Goal: Find specific page/section: Find specific page/section

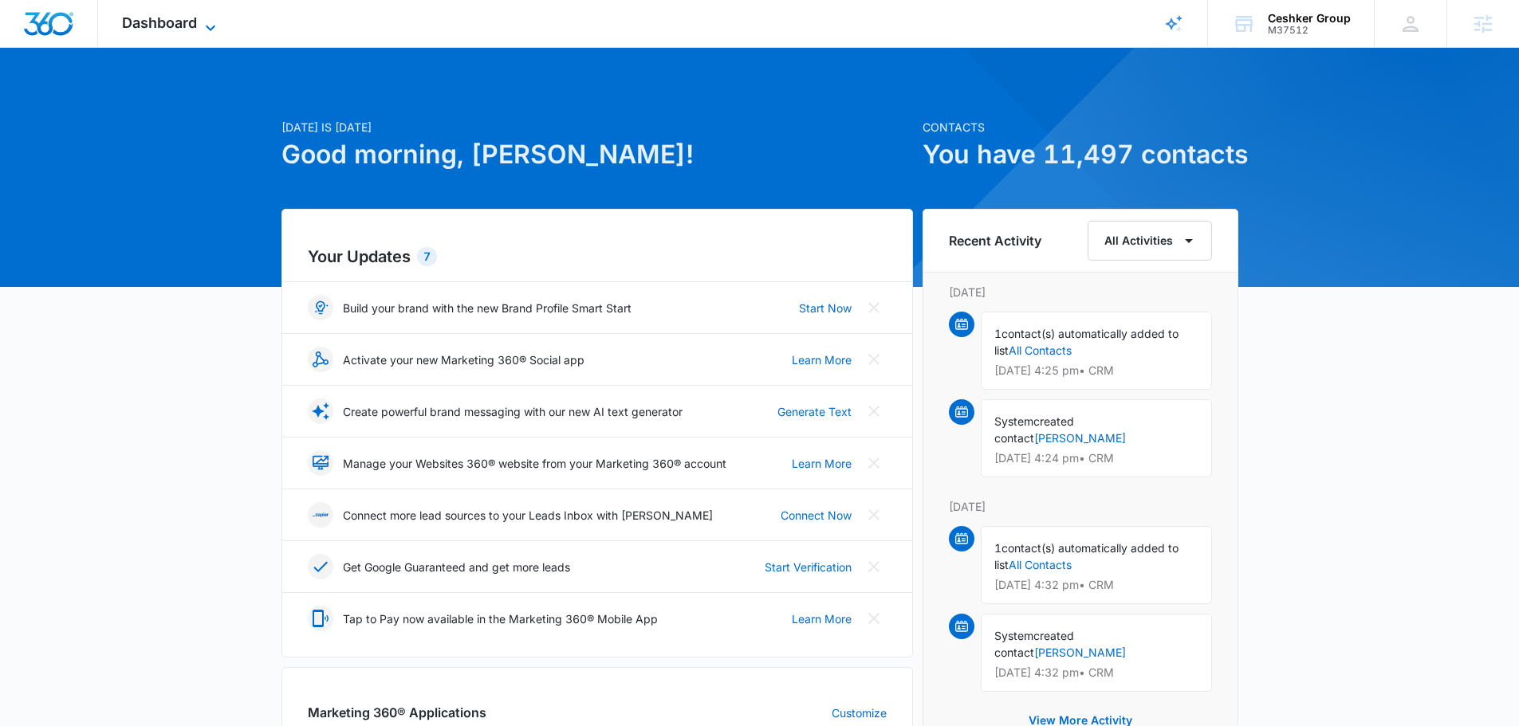
click at [192, 14] on span "Dashboard" at bounding box center [159, 22] width 75 height 17
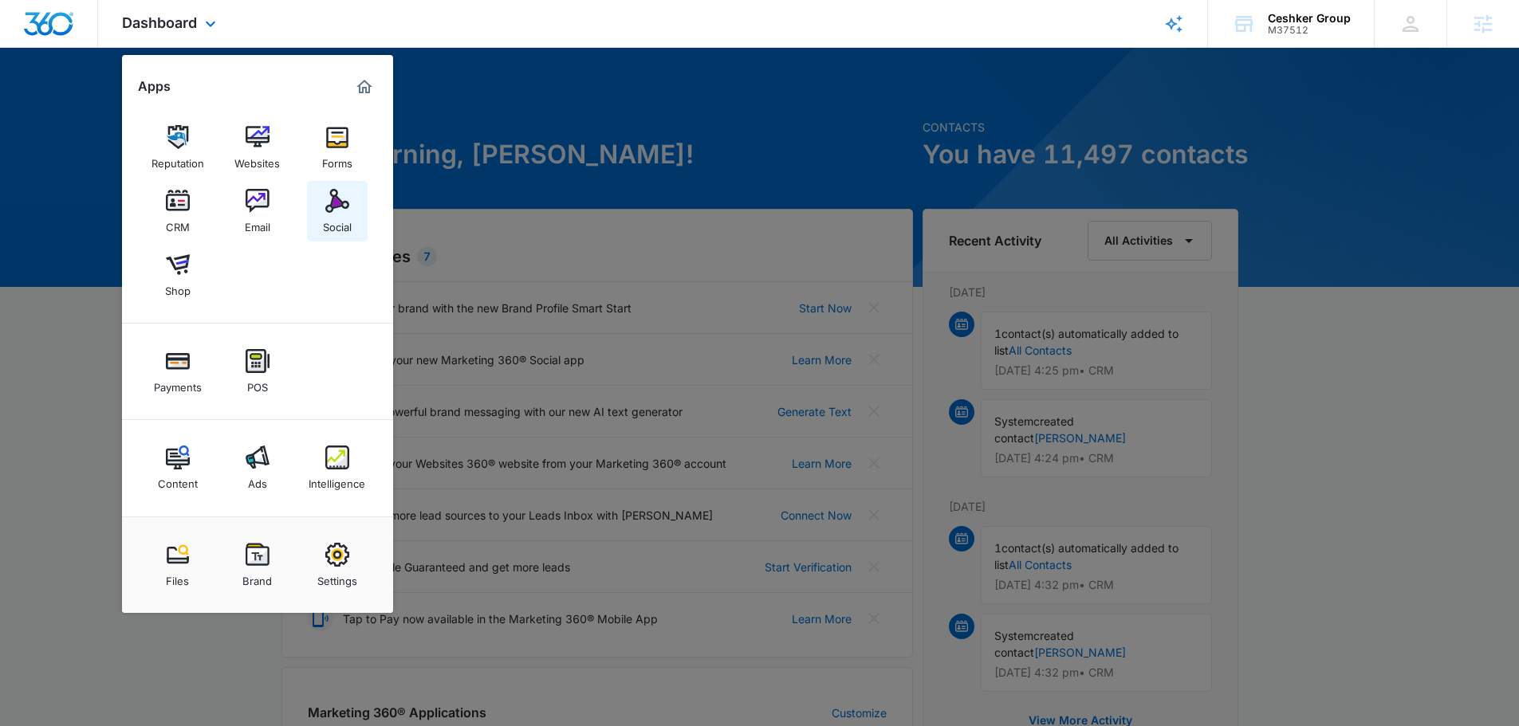
click at [333, 198] on img at bounding box center [337, 201] width 24 height 24
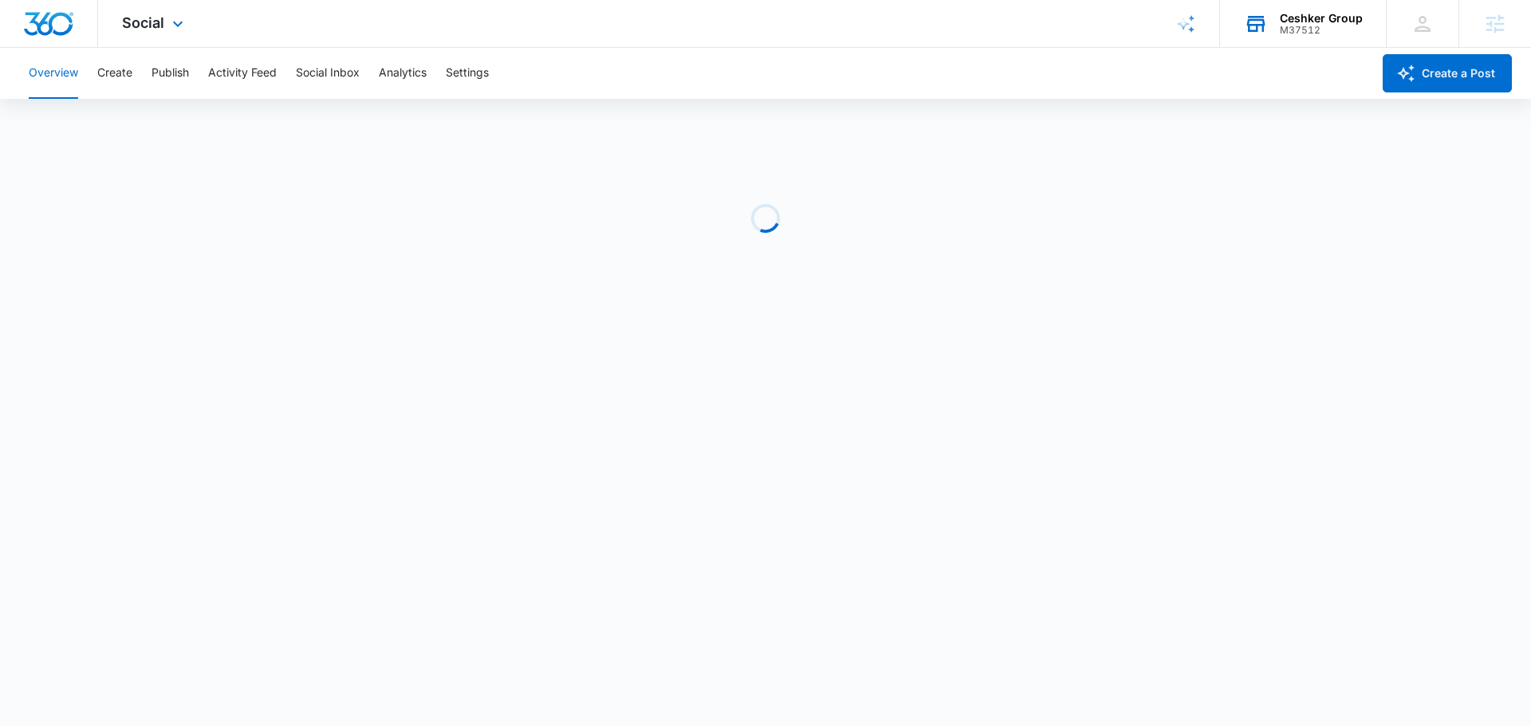
click at [1295, 26] on div "M37512" at bounding box center [1321, 30] width 83 height 11
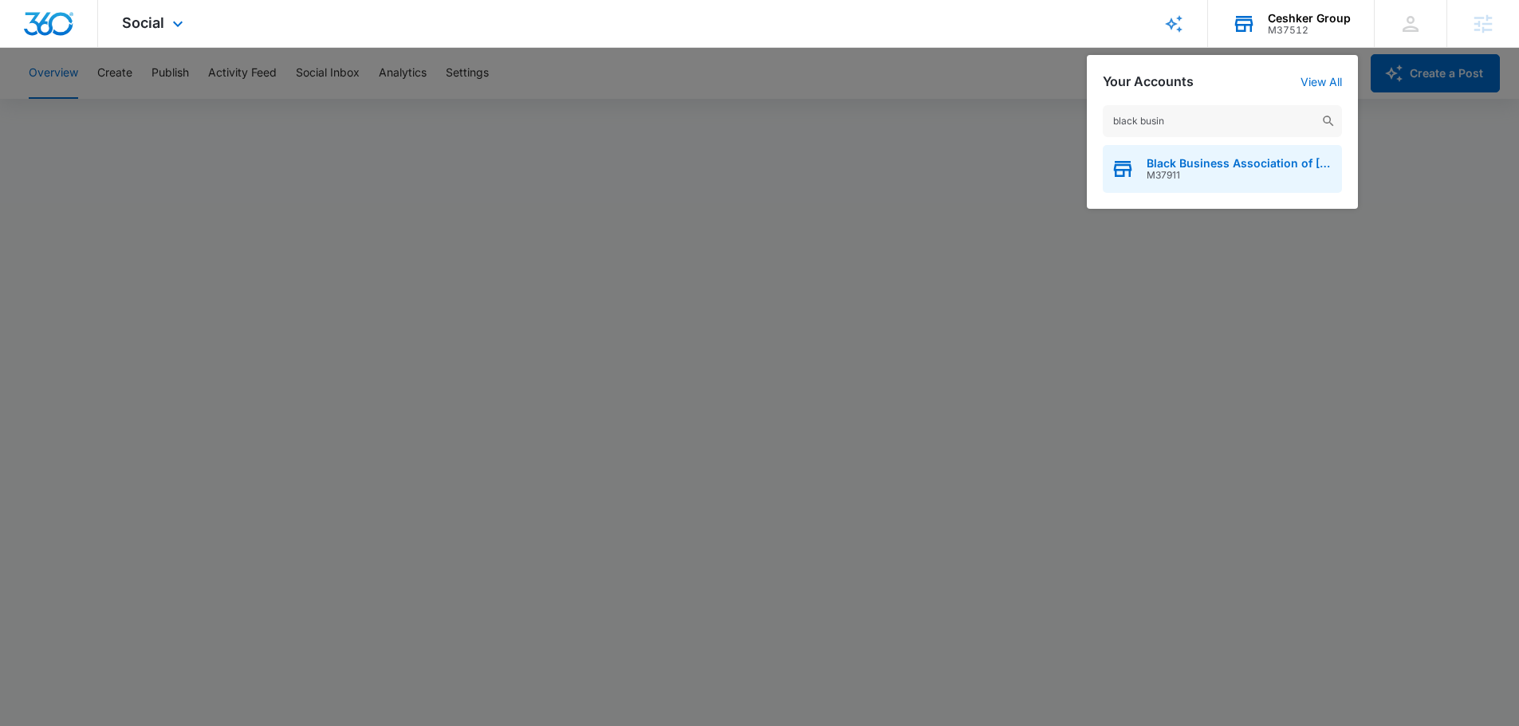
type input "black busin"
click at [1199, 176] on span "M37911" at bounding box center [1240, 175] width 187 height 11
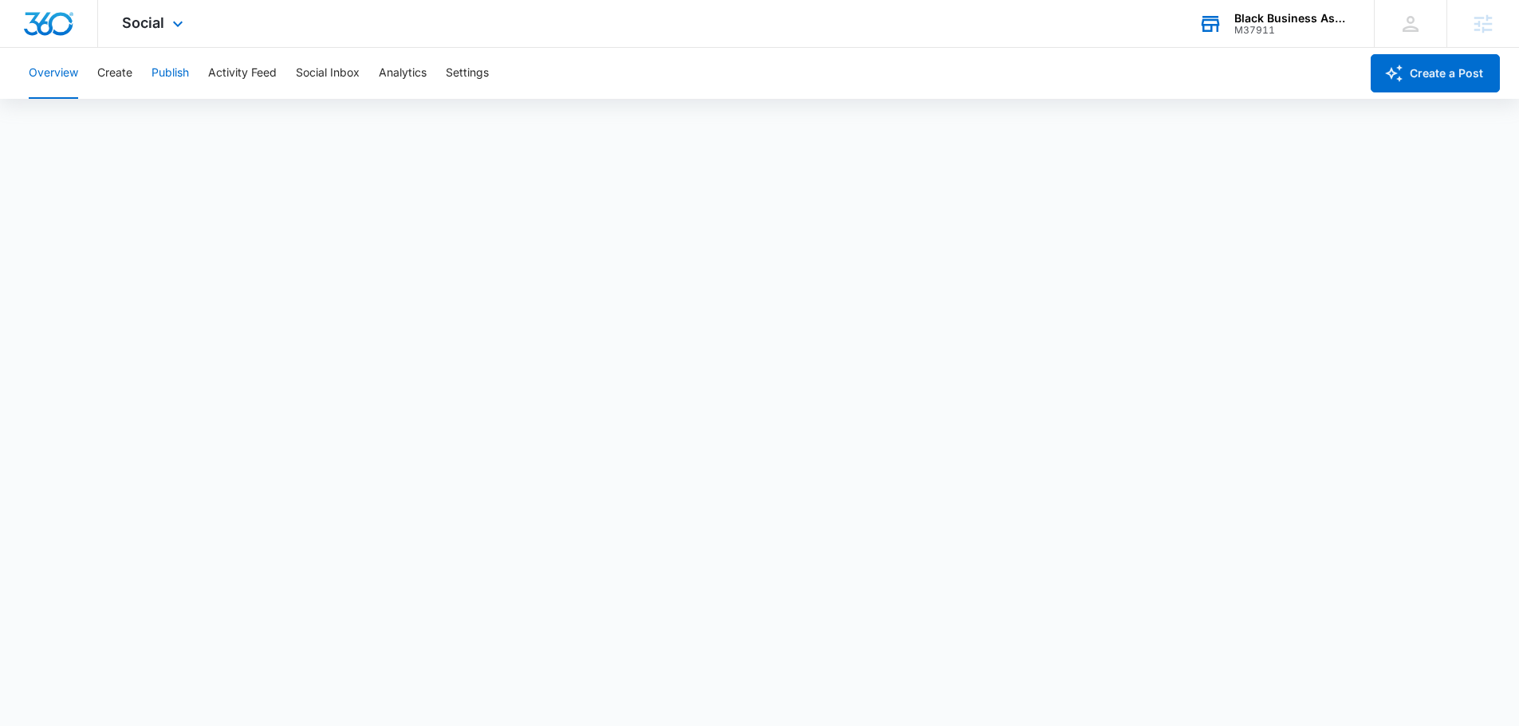
click at [178, 74] on button "Publish" at bounding box center [169, 73] width 37 height 51
click at [136, 126] on button "Schedules" at bounding box center [122, 122] width 54 height 45
click at [109, 71] on button "Create" at bounding box center [114, 73] width 35 height 51
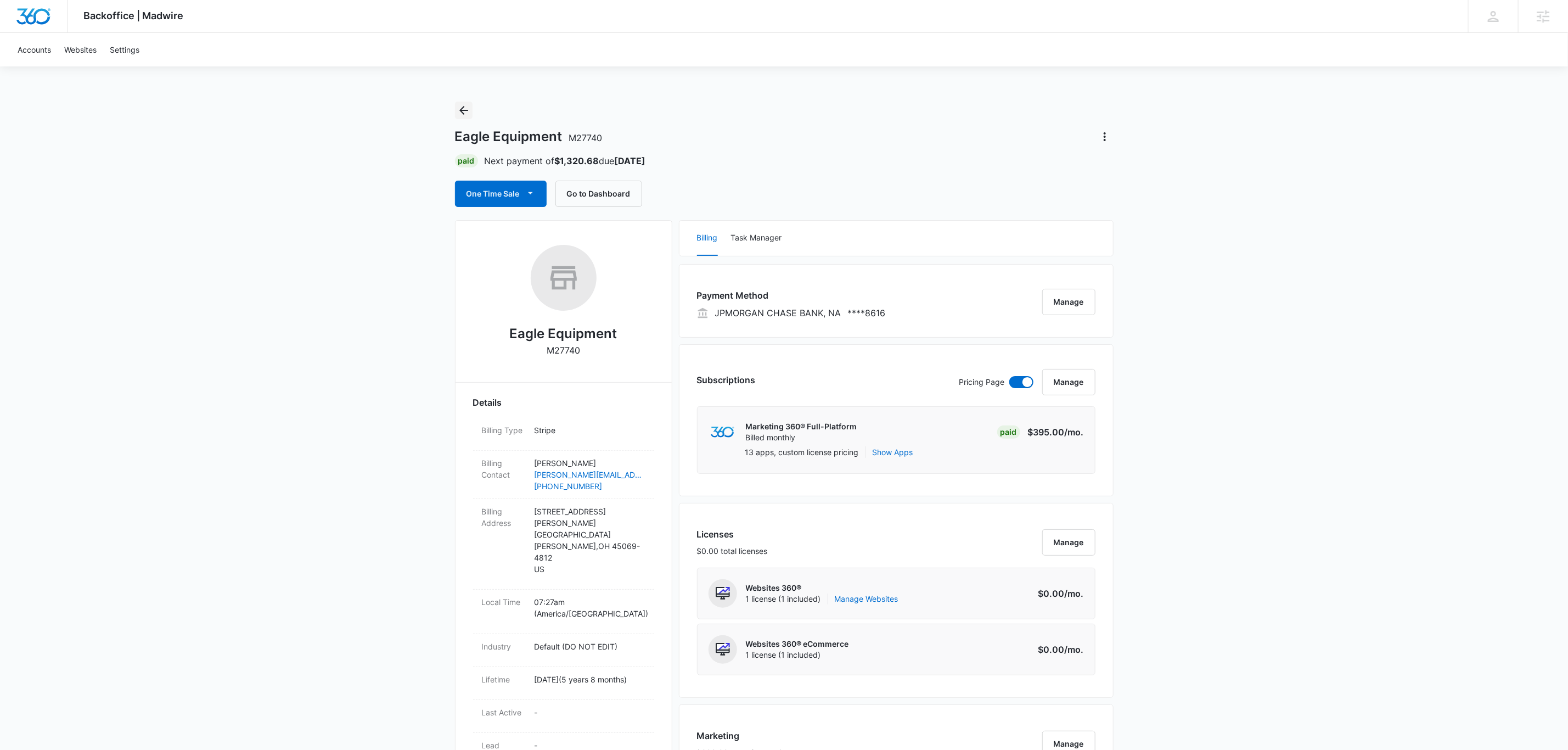
click at [457, 110] on icon "Back" at bounding box center [463, 110] width 13 height 13
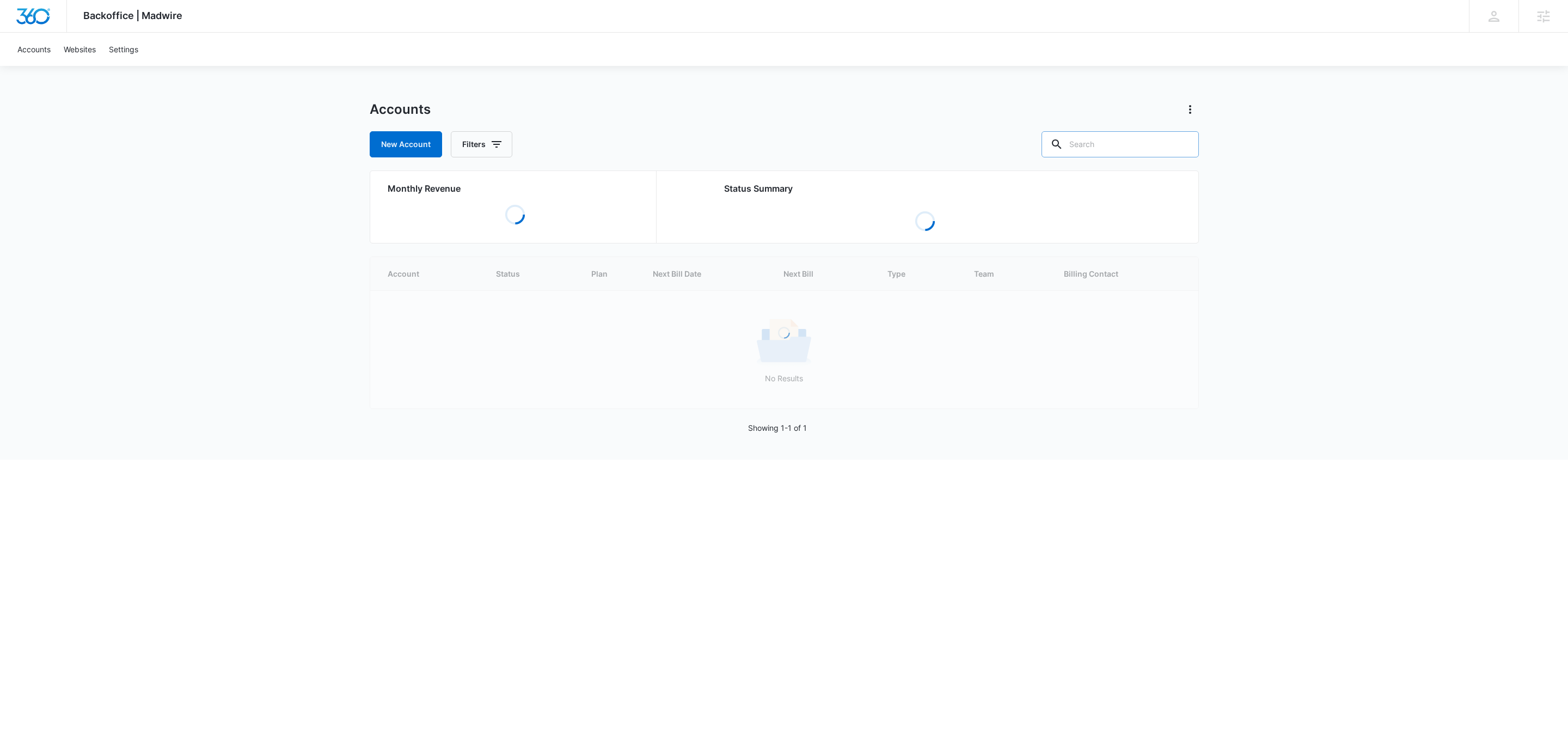
click at [1175, 144] on div at bounding box center [1184, 144] width 18 height 26
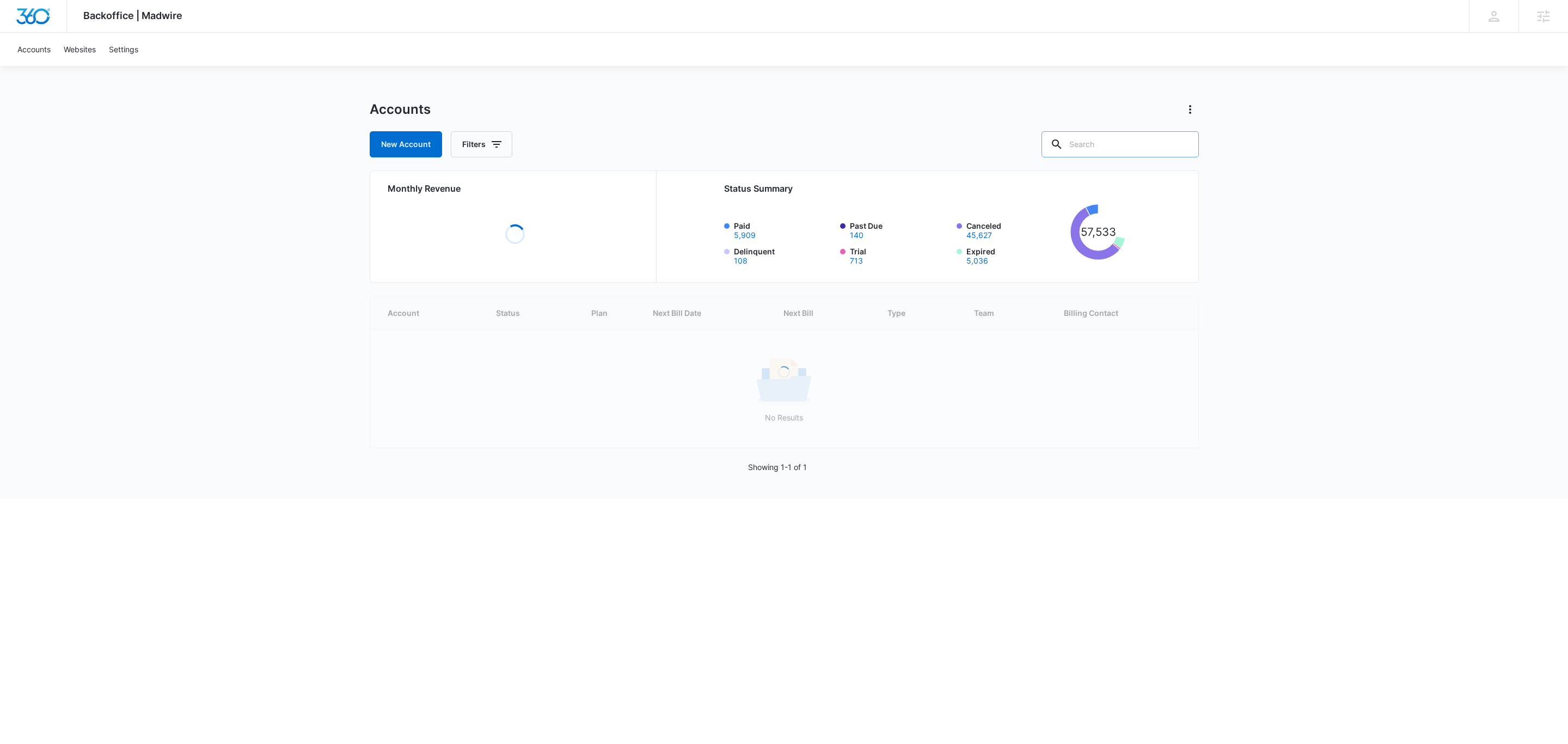
click at [1106, 146] on input "text" at bounding box center [1120, 144] width 157 height 26
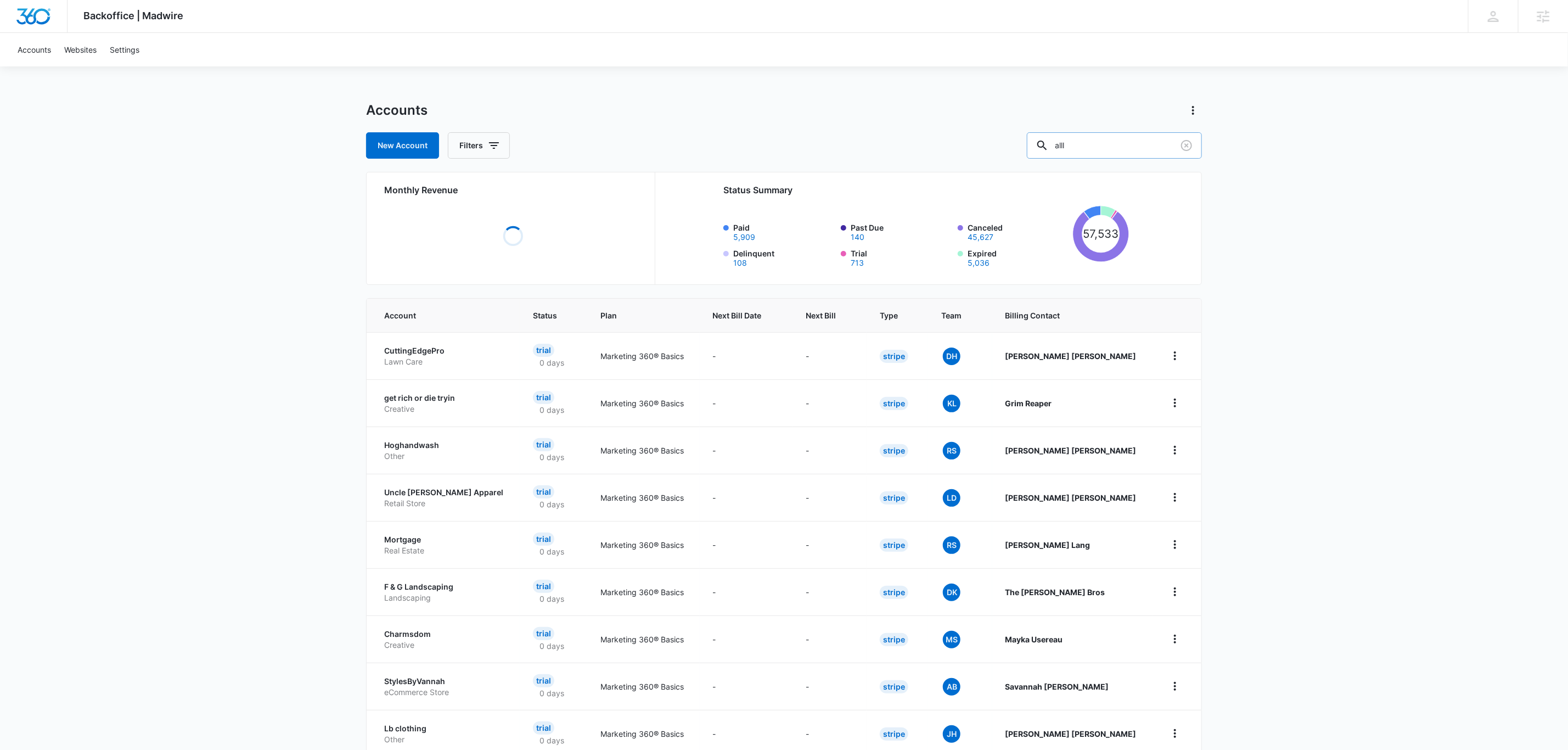
type input "alll"
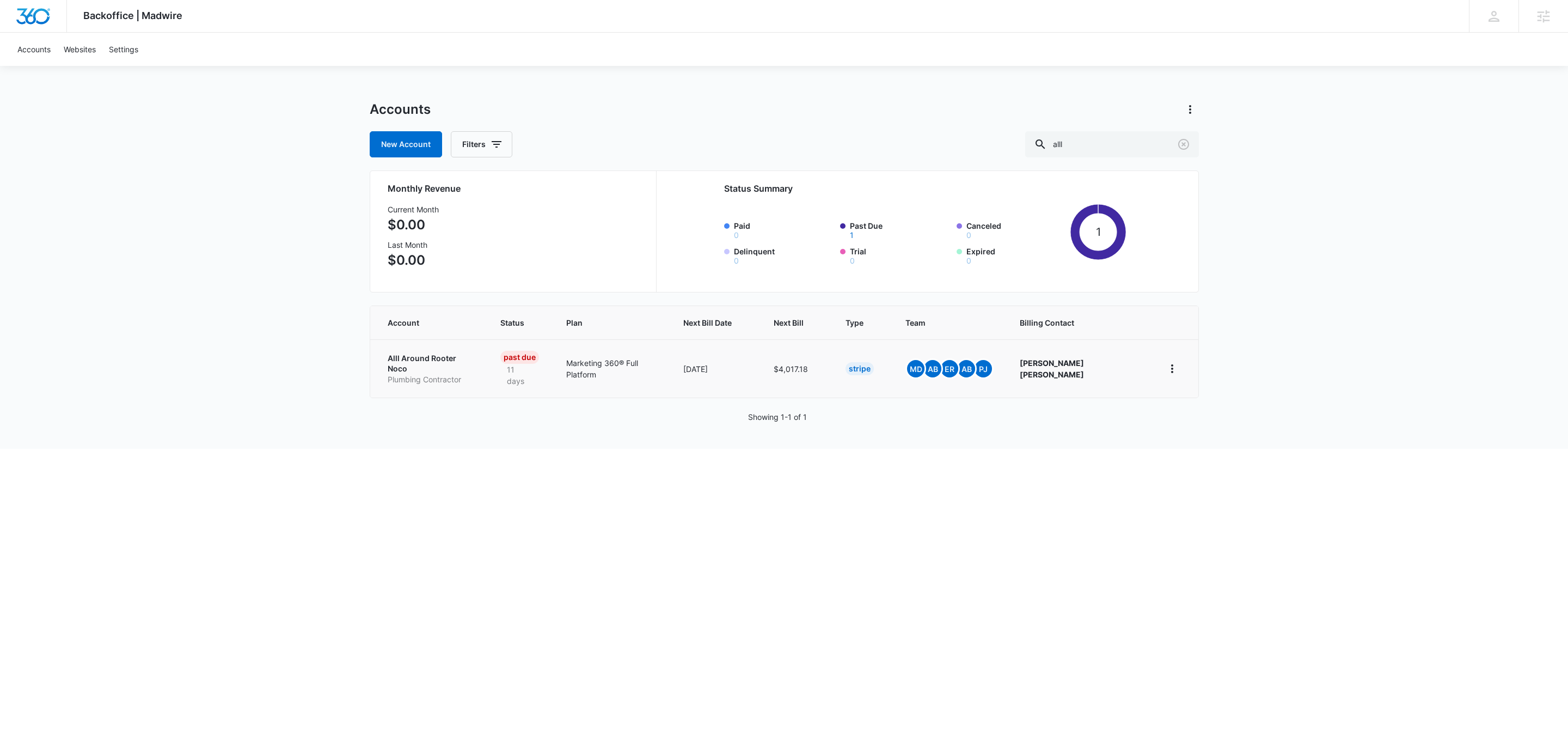
click at [414, 359] on p "Alll Around Rooter Noco" at bounding box center [431, 363] width 87 height 21
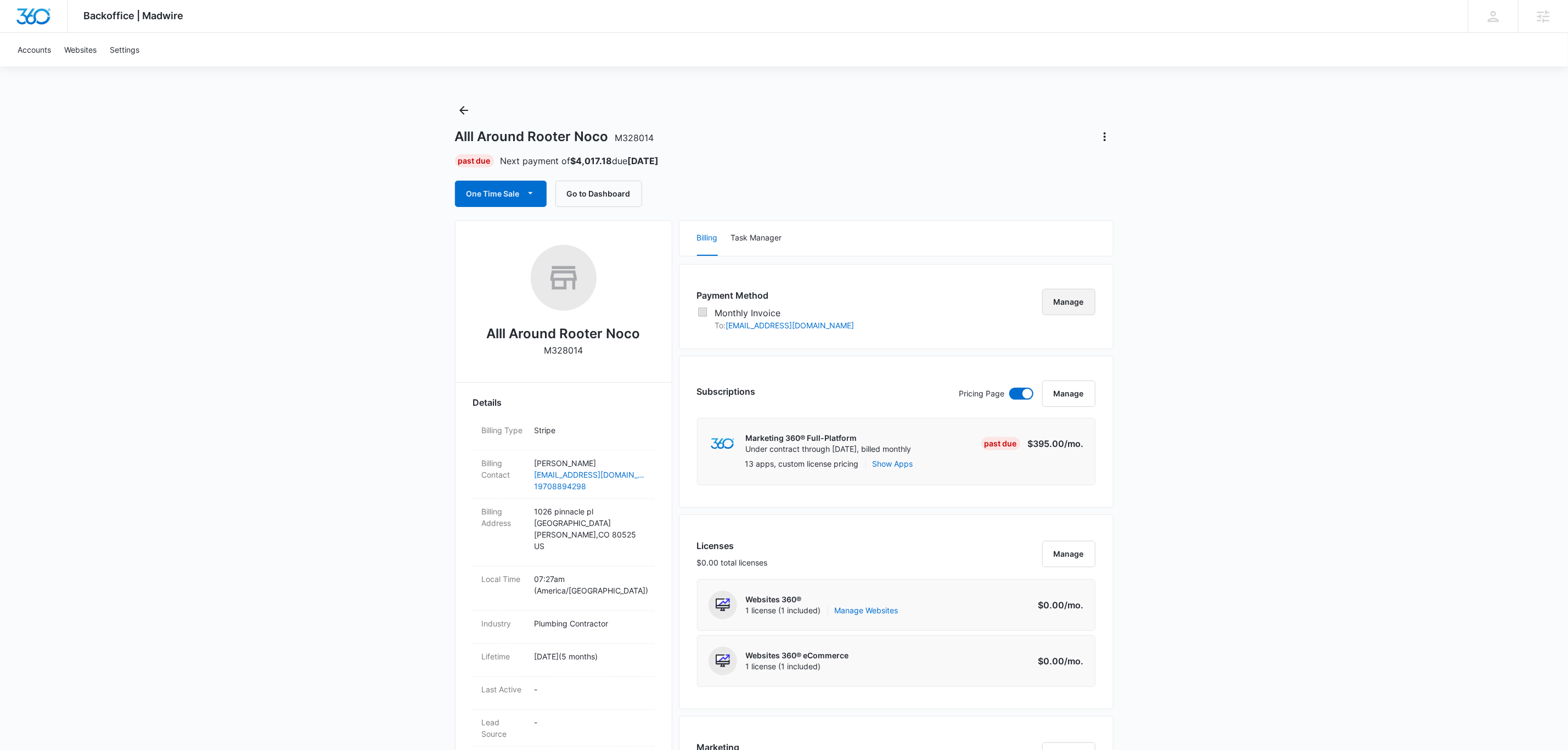
click at [1061, 302] on button "Manage" at bounding box center [1068, 302] width 53 height 26
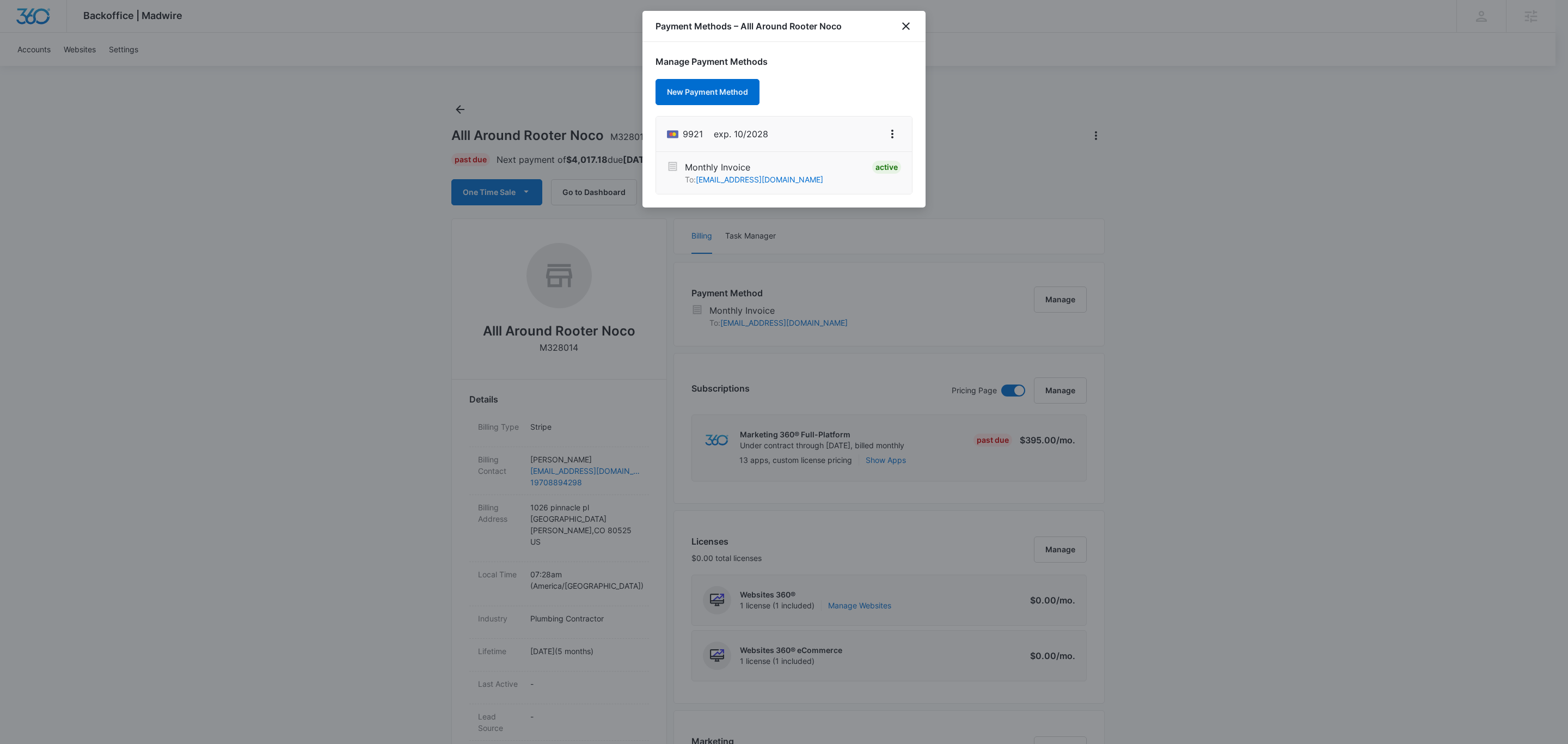
drag, startPoint x: 1235, startPoint y: 183, endPoint x: 947, endPoint y: 33, distance: 324.7
click at [1220, 175] on div at bounding box center [784, 372] width 1568 height 744
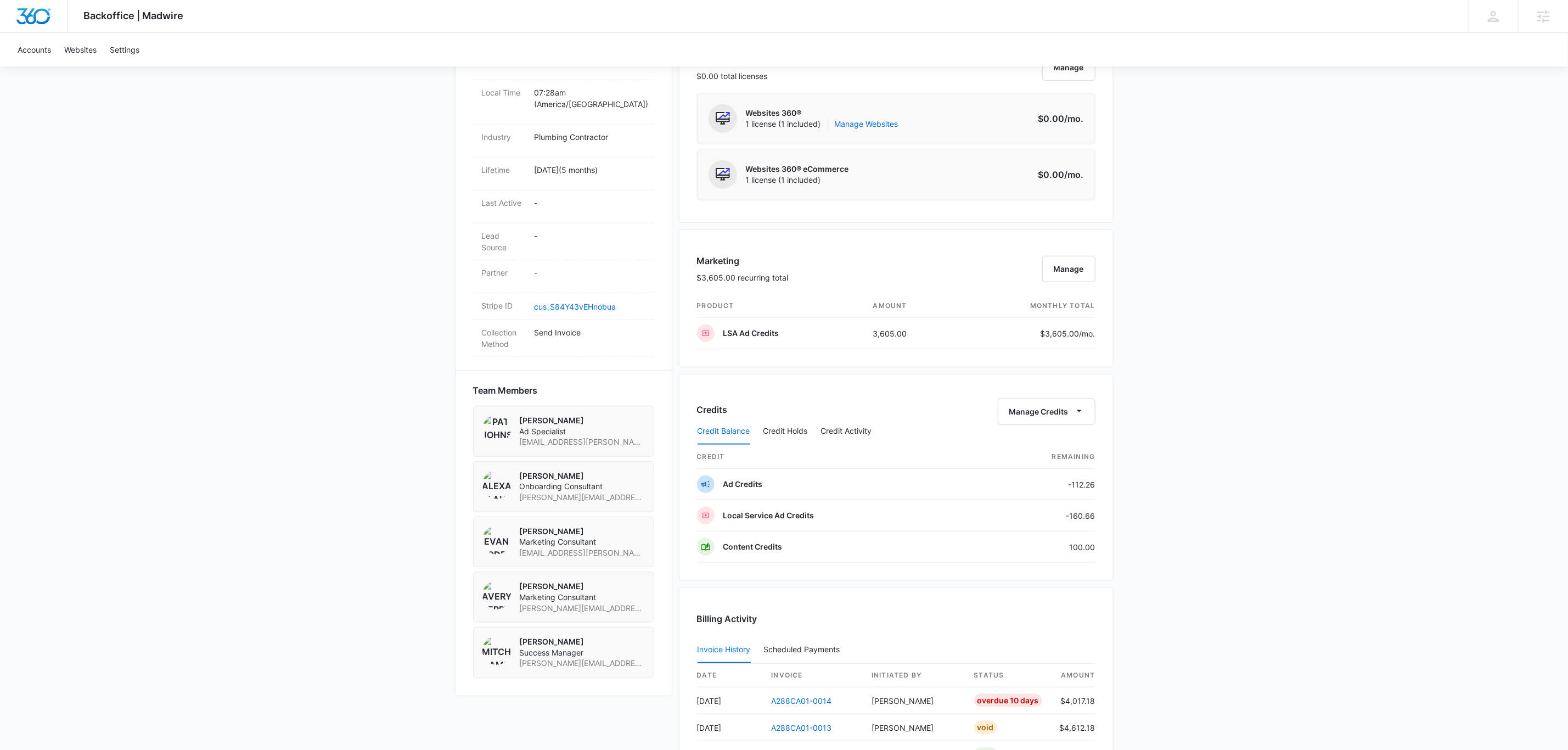
scroll to position [717, 0]
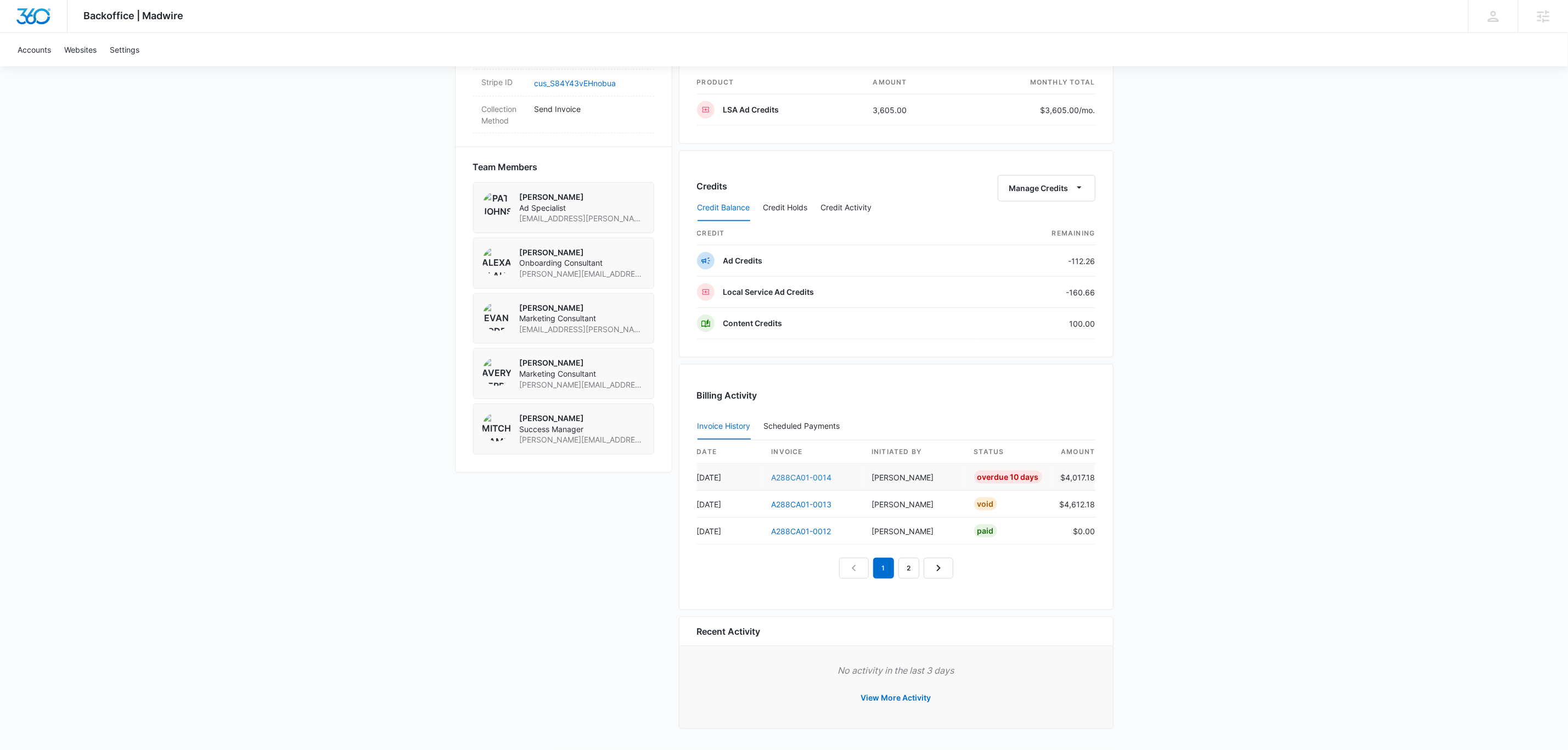
click at [803, 472] on link "A288CA01-0014" at bounding box center [802, 477] width 61 height 10
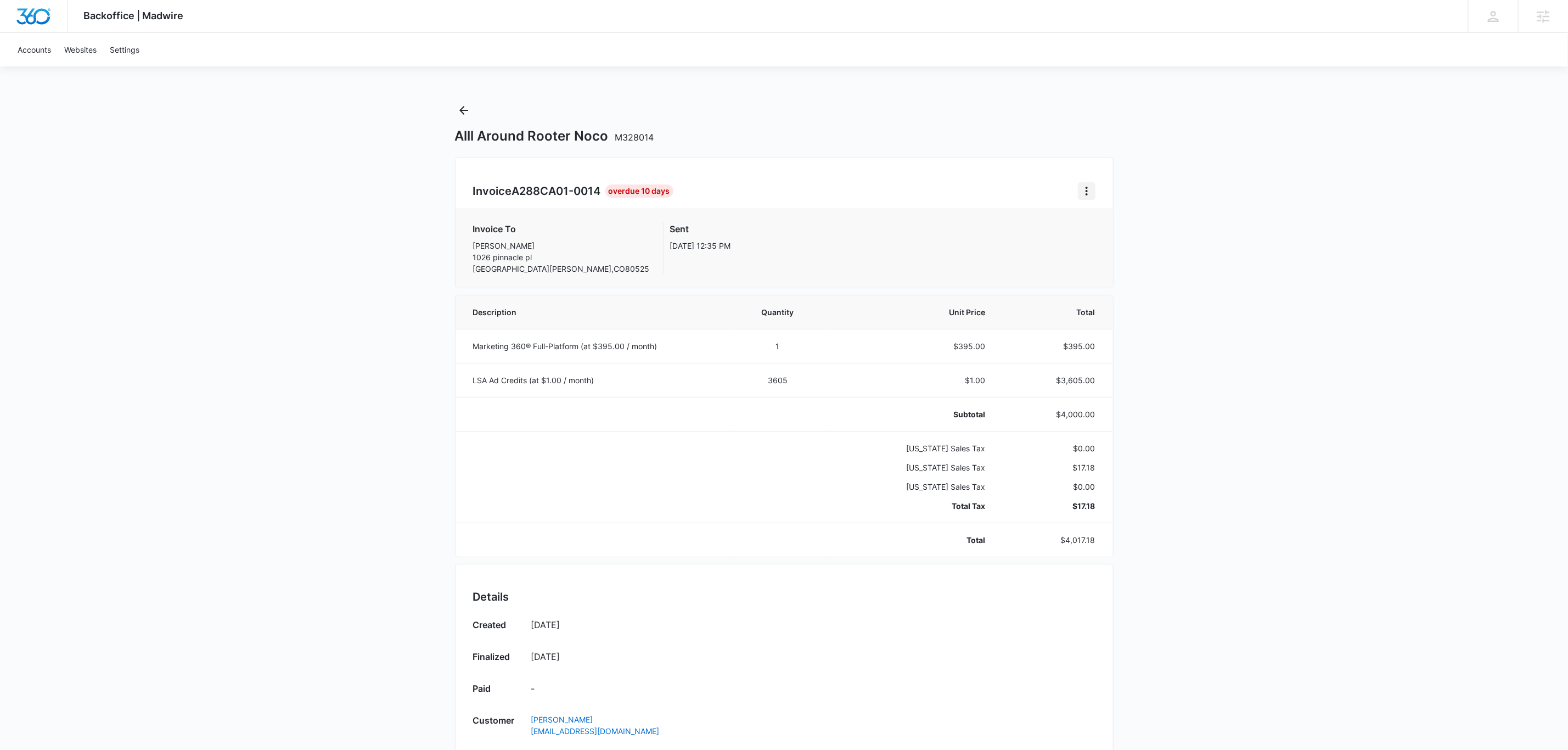
click at [1080, 191] on icon "Home" at bounding box center [1086, 191] width 13 height 13
drag, startPoint x: 1261, startPoint y: 359, endPoint x: 1253, endPoint y: 351, distance: 11.3
click at [1261, 356] on div "Backoffice | Madwire Apps Settings Chris Johns chris.johns@madwire.com My Profi…" at bounding box center [784, 590] width 1568 height 1180
